Goal: Task Accomplishment & Management: Manage account settings

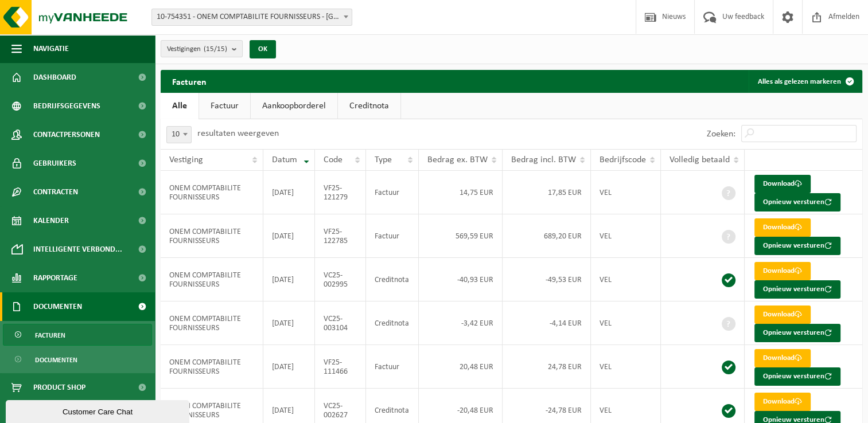
click at [375, 105] on link "Creditnota" at bounding box center [369, 106] width 63 height 26
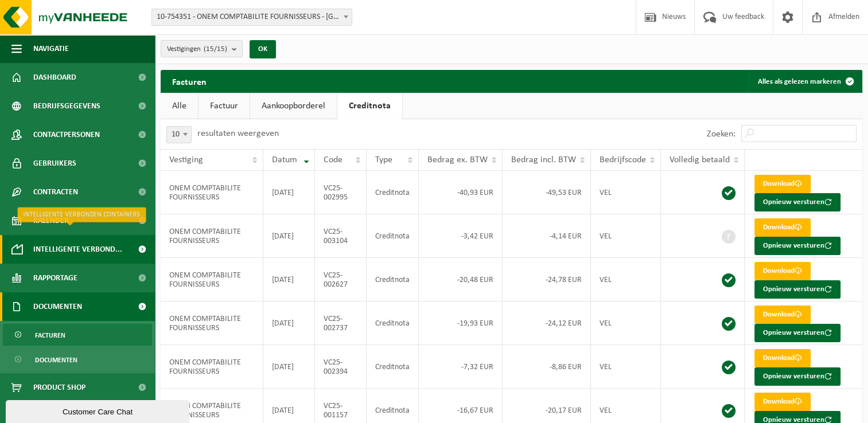
scroll to position [7, 0]
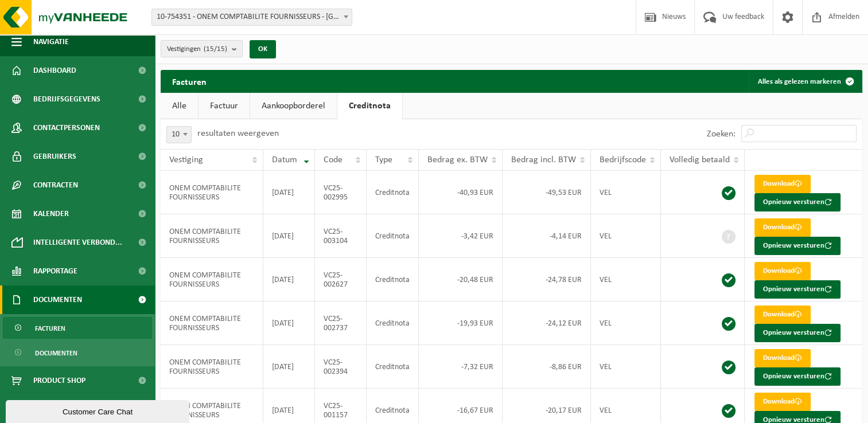
click at [218, 94] on link "Factuur" at bounding box center [224, 106] width 51 height 26
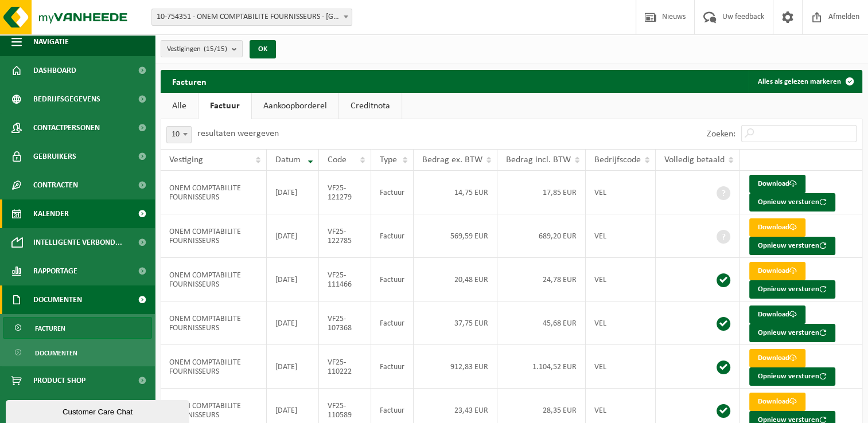
click at [88, 216] on link "Kalender" at bounding box center [77, 214] width 155 height 29
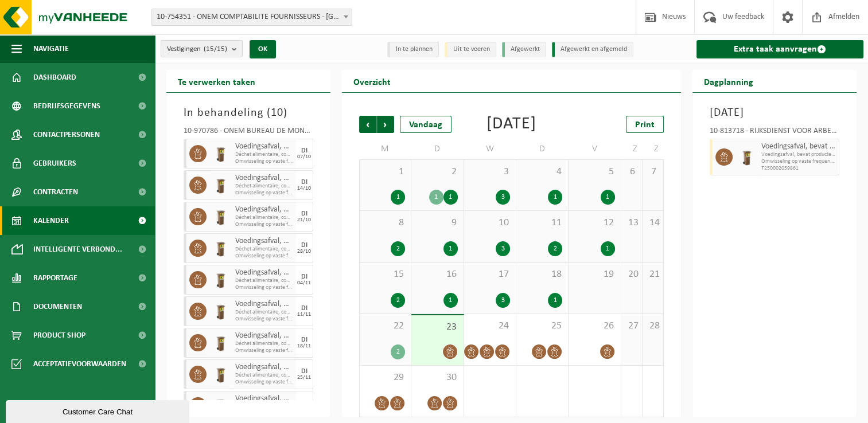
click at [204, 48] on span "Vestigingen (15/15)" at bounding box center [197, 49] width 60 height 17
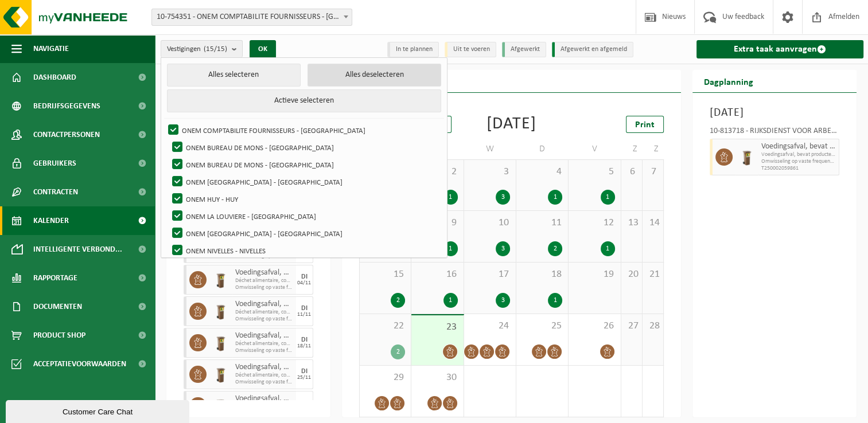
click at [345, 70] on button "Alles deselecteren" at bounding box center [375, 75] width 134 height 23
checkbox input "false"
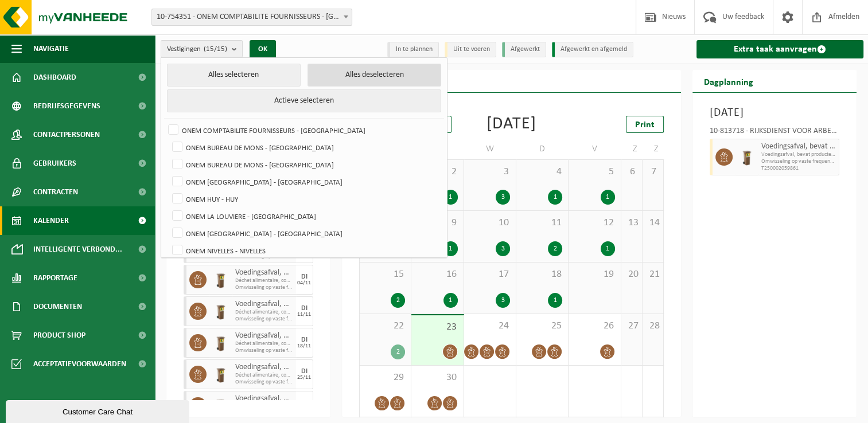
checkbox input "false"
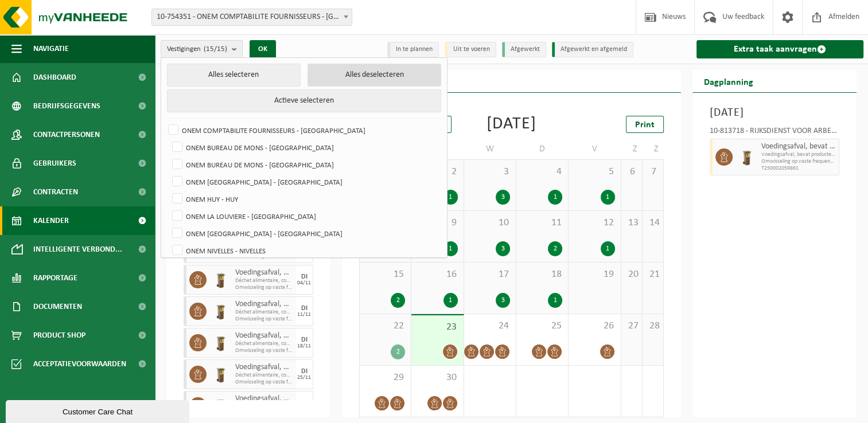
checkbox input "false"
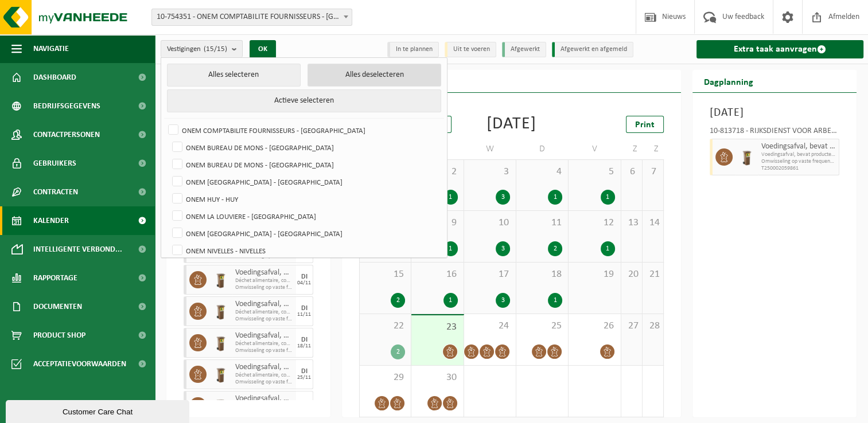
checkbox input "false"
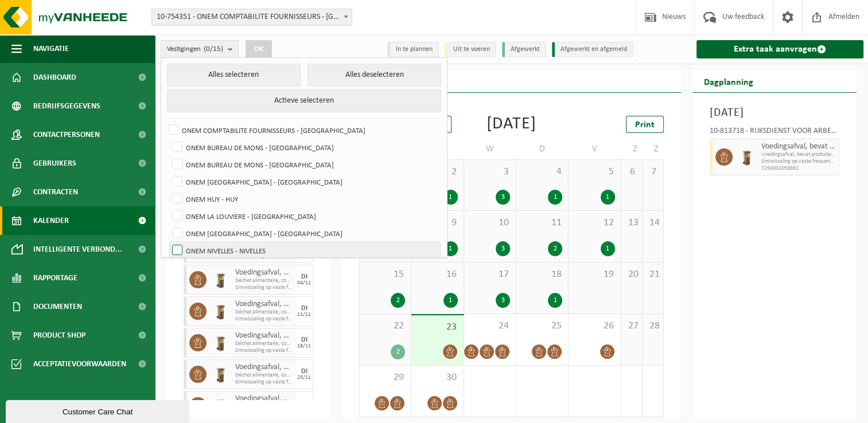
click at [225, 246] on label "ONEM NIVELLES - NIVELLES" at bounding box center [305, 250] width 270 height 17
click at [168, 242] on input "ONEM NIVELLES - NIVELLES" at bounding box center [168, 242] width 1 height 1
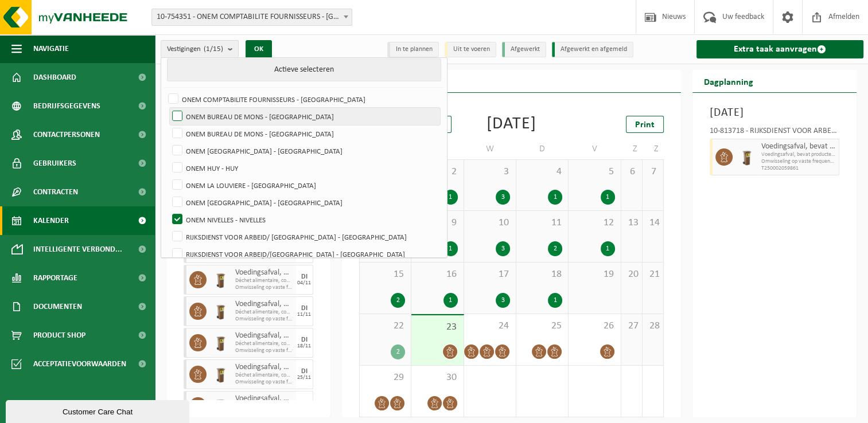
scroll to position [37, 0]
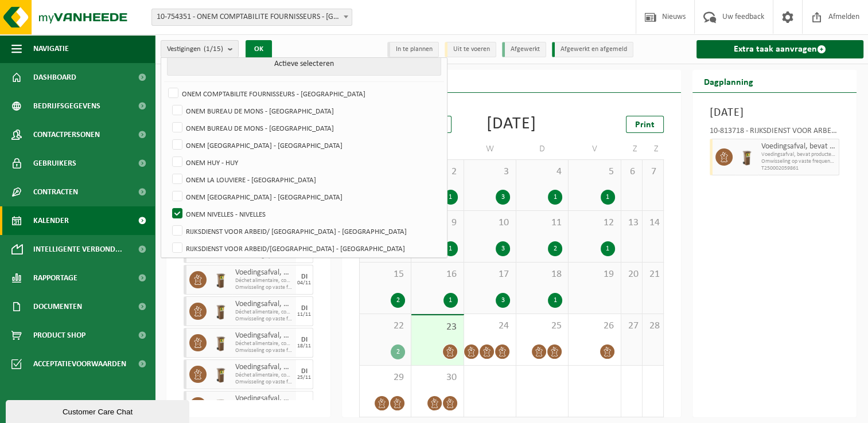
click at [263, 47] on button "OK" at bounding box center [259, 49] width 26 height 18
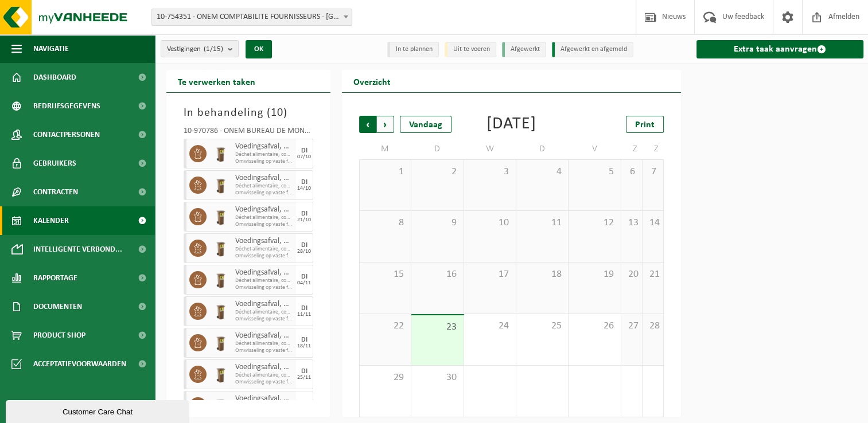
click at [387, 125] on span "Volgende" at bounding box center [385, 124] width 17 height 17
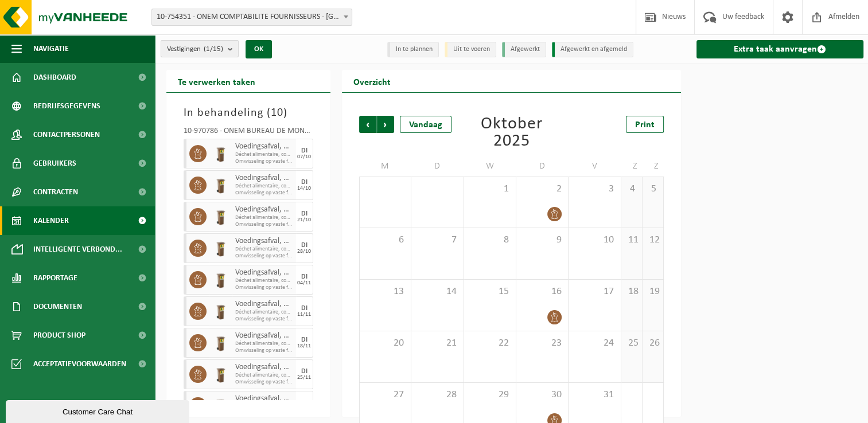
click at [217, 48] on count "(1/15)" at bounding box center [214, 48] width 20 height 7
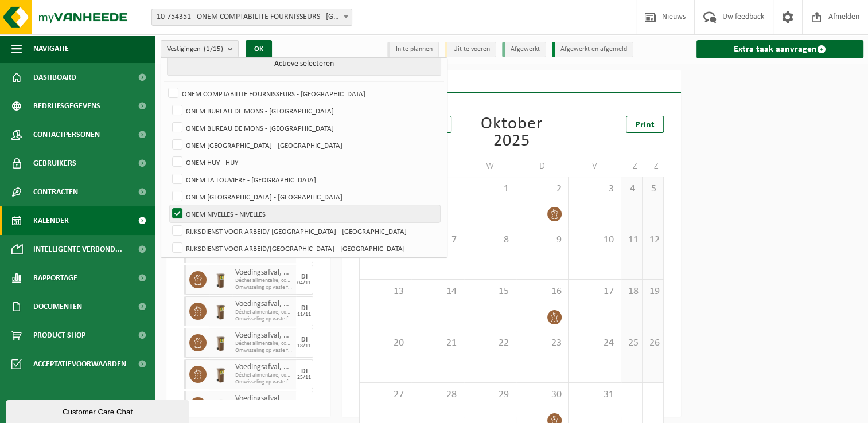
click at [252, 205] on label "ONEM NIVELLES - NIVELLES" at bounding box center [305, 213] width 270 height 17
click at [168, 205] on input "ONEM NIVELLES - NIVELLES" at bounding box center [168, 205] width 1 height 1
checkbox input "false"
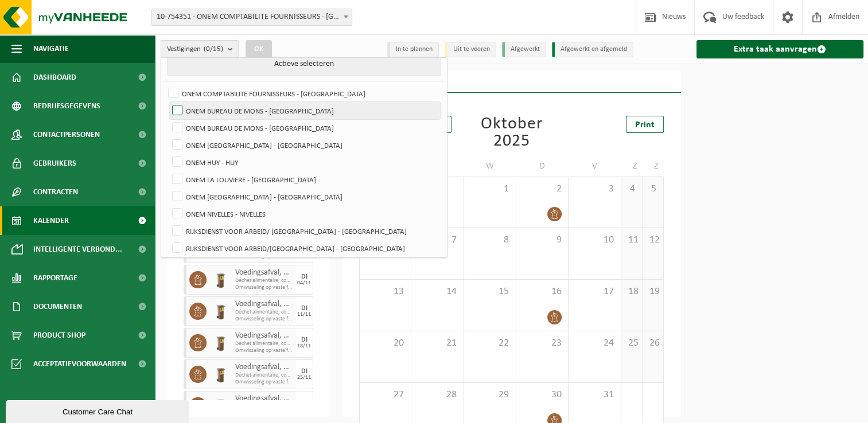
click at [250, 111] on label "ONEM BUREAU DE MONS - [GEOGRAPHIC_DATA]" at bounding box center [305, 110] width 270 height 17
click at [168, 102] on input "ONEM BUREAU DE MONS - [GEOGRAPHIC_DATA]" at bounding box center [168, 102] width 1 height 1
checkbox input "true"
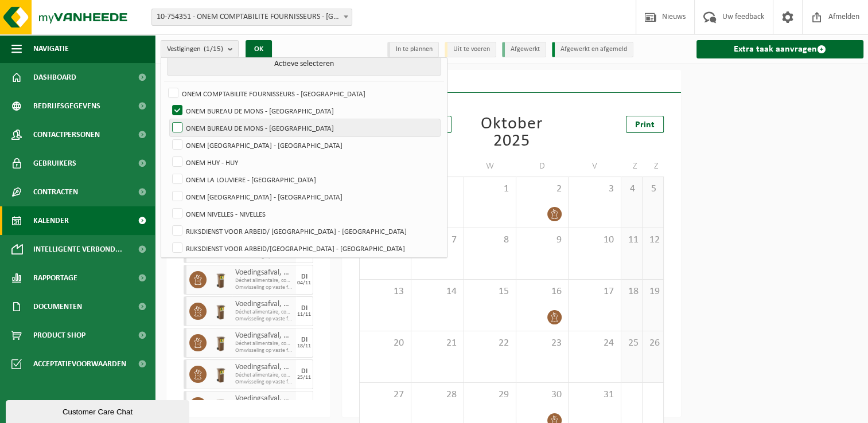
click at [250, 125] on label "ONEM BUREAU DE MONS - [GEOGRAPHIC_DATA]" at bounding box center [305, 127] width 270 height 17
click at [168, 119] on input "ONEM BUREAU DE MONS - [GEOGRAPHIC_DATA]" at bounding box center [168, 119] width 1 height 1
checkbox input "true"
click at [256, 45] on button "OK" at bounding box center [259, 49] width 26 height 18
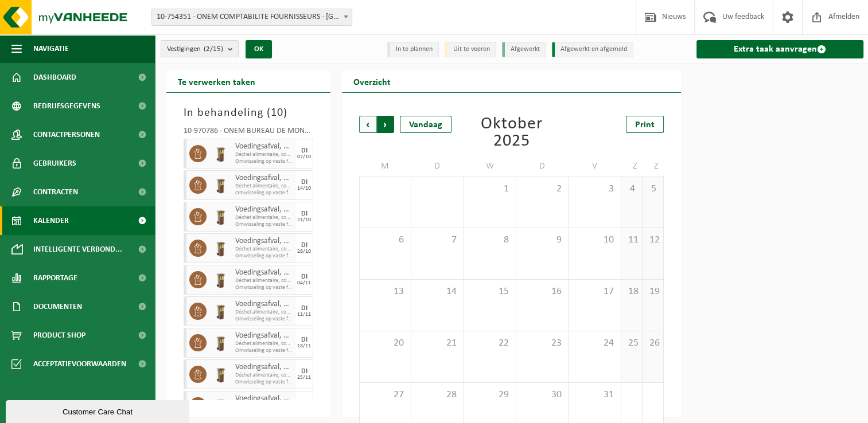
click at [366, 124] on span "Vorige" at bounding box center [367, 124] width 17 height 17
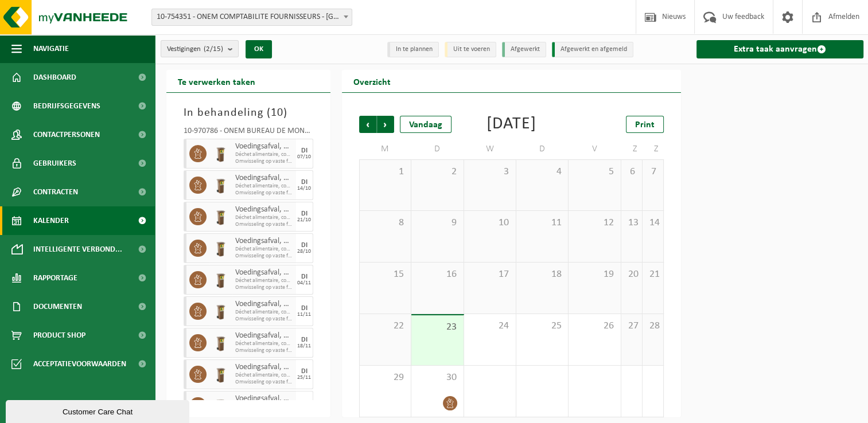
scroll to position [22, 0]
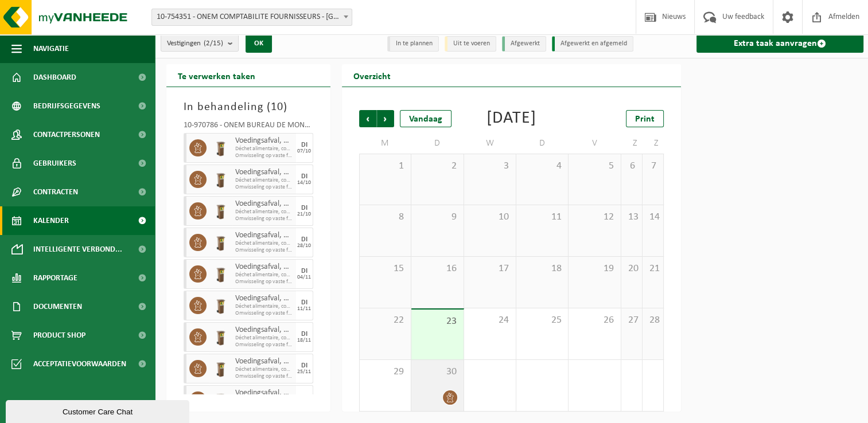
click at [438, 376] on span "30" at bounding box center [437, 372] width 40 height 13
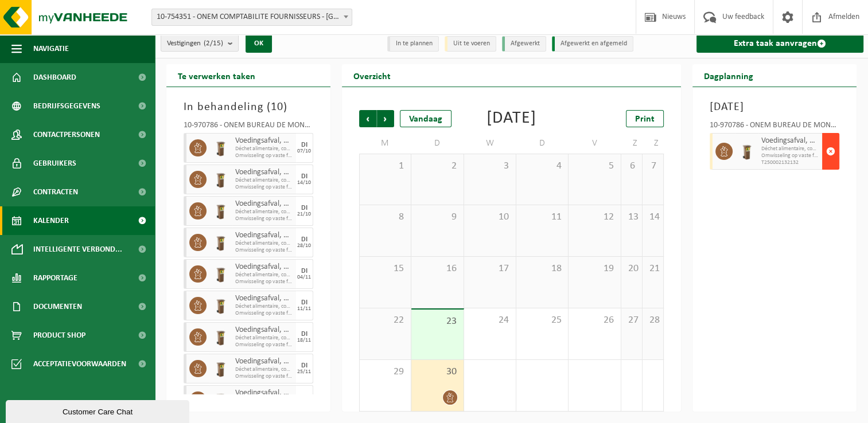
click at [828, 150] on span "button" at bounding box center [830, 151] width 9 height 23
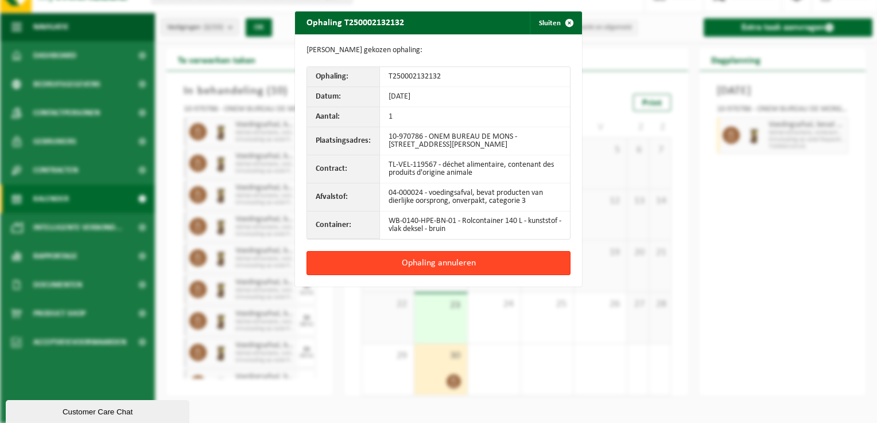
click at [520, 265] on button "Ophaling annuleren" at bounding box center [438, 263] width 264 height 24
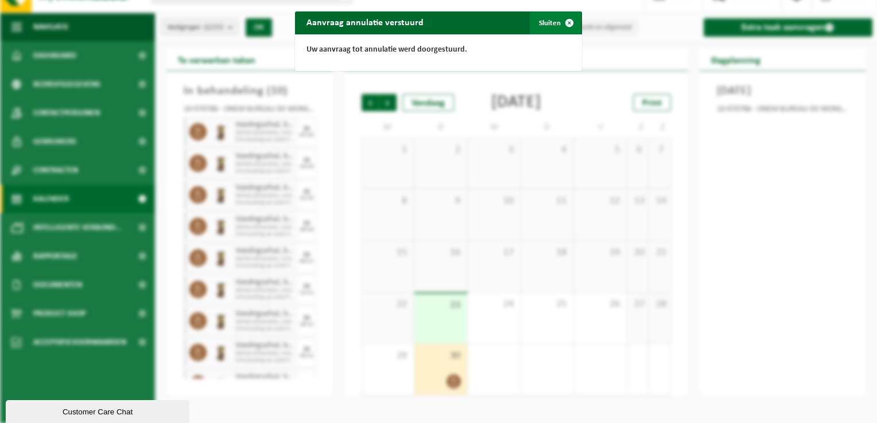
click at [548, 24] on button "Sluiten" at bounding box center [555, 22] width 51 height 23
